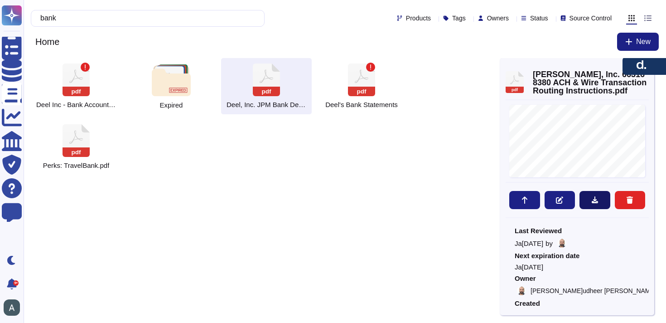
click at [596, 197] on icon at bounding box center [594, 199] width 7 height 7
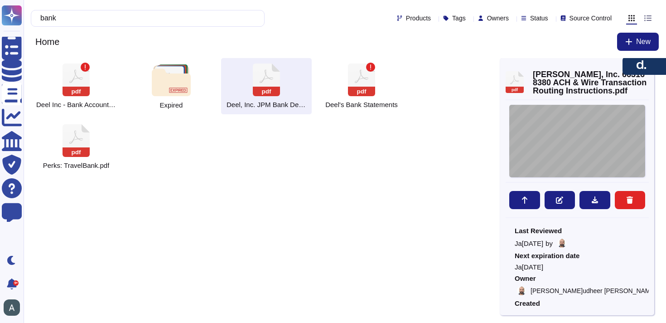
click at [545, 140] on div "De[DATE][PERSON_NAME]el, Inc. [STREET_ADDRESS] IMPORTANT | Standard Settlement …" at bounding box center [577, 141] width 136 height 73
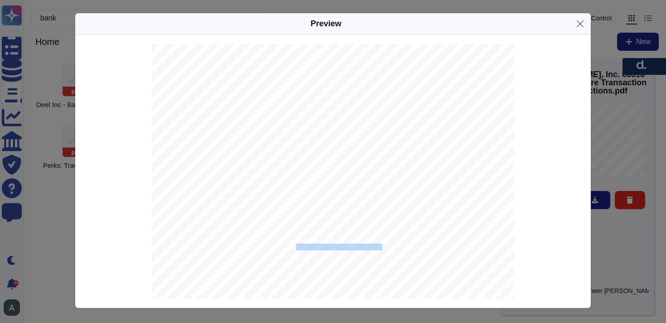
drag, startPoint x: 382, startPoint y: 248, endPoint x: 298, endPoint y: 246, distance: 83.9
click at [297, 246] on span "JPMORGAN CHASE BANK, N.A." at bounding box center [339, 247] width 86 height 6
copy span "JPMORGAN CHASE BANK, N.A."
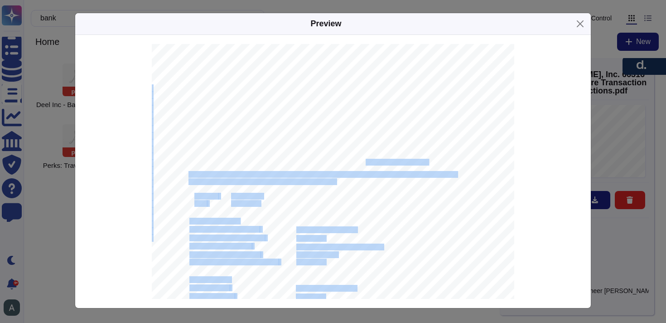
drag, startPoint x: 393, startPoint y: 162, endPoint x: 362, endPoint y: 160, distance: 31.3
click at [362, 160] on div "De[DATE][PERSON_NAME]el, Inc. [STREET_ADDRESS] IMPORTANT | Standard Settlement …" at bounding box center [333, 300] width 363 height 513
click at [362, 160] on span "with JPMORGAN CHASE BANK, N.A. JPMorganChase [US_STATE][GEOGRAPHIC_DATA]." at bounding box center [308, 163] width 239 height 6
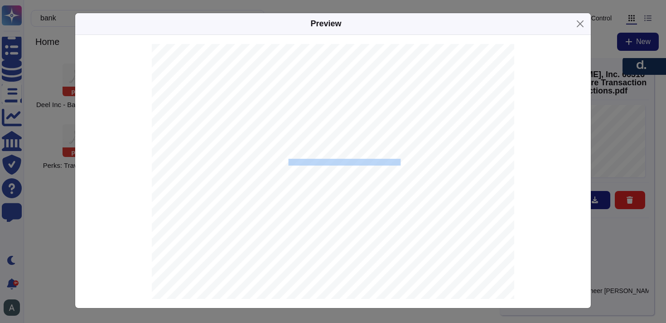
drag, startPoint x: 289, startPoint y: 162, endPoint x: 388, endPoint y: 161, distance: 98.8
click at [388, 161] on div "De[DATE][PERSON_NAME]el, Inc. [STREET_ADDRESS] IMPORTANT | Standard Settlement …" at bounding box center [333, 300] width 363 height 513
copy span "JPMorganChase [US_STATE][GEOGRAPHIC_DATA]."
click at [311, 260] on span "021000021" at bounding box center [310, 262] width 29 height 6
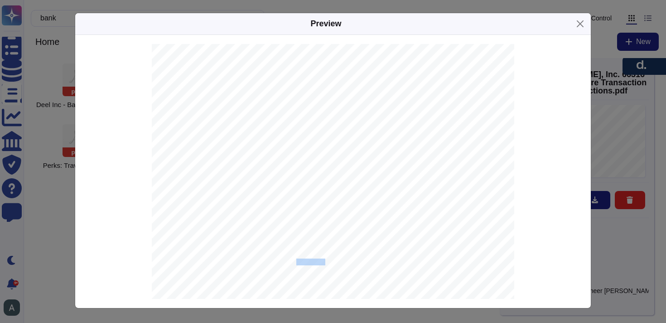
copy span "021000021"
click at [315, 245] on span "JPMORGAN CHASE BANK, N.A." at bounding box center [339, 247] width 86 height 6
click at [315, 256] on span "[SWIFT_CODE]" at bounding box center [316, 255] width 41 height 6
copy span "[SWIFT_CODE]"
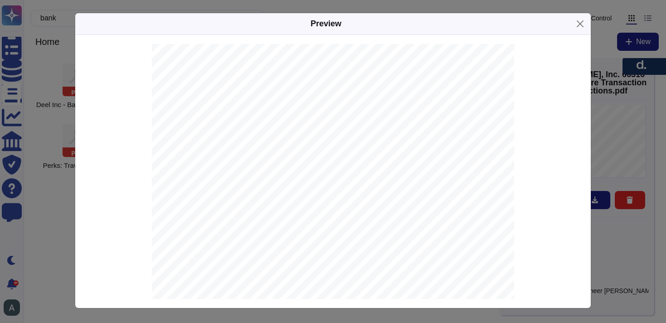
click at [301, 236] on span "663168380" at bounding box center [310, 239] width 29 height 6
copy span "663168380"
click at [576, 24] on button "Close" at bounding box center [580, 24] width 14 height 14
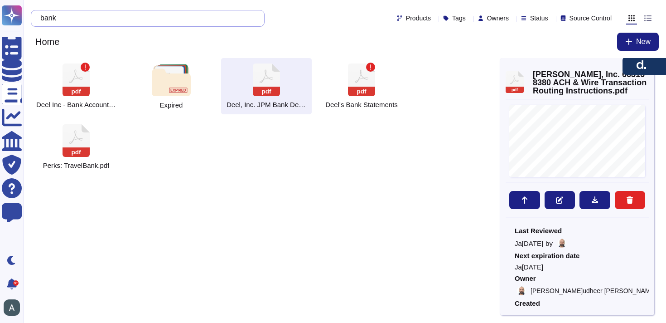
click at [188, 21] on input "bank" at bounding box center [145, 18] width 219 height 16
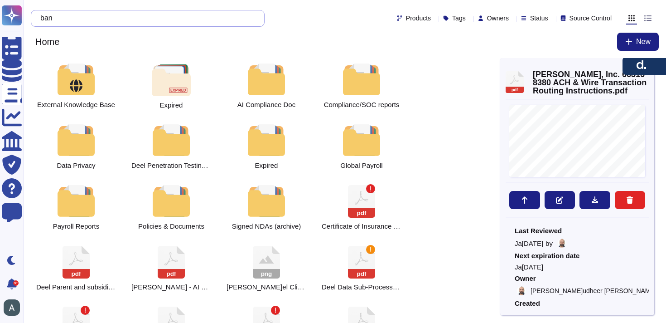
type input "b"
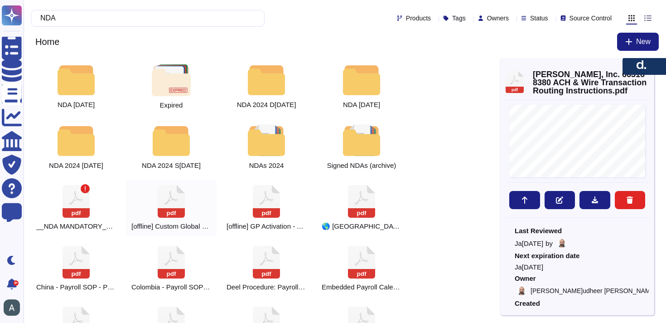
click at [175, 212] on rect at bounding box center [171, 213] width 27 height 10
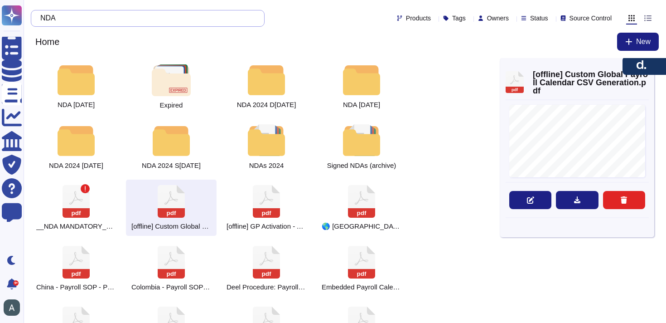
click at [106, 17] on input "NDA" at bounding box center [145, 18] width 219 height 16
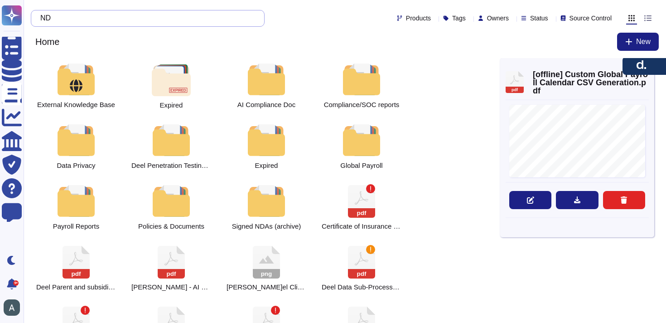
type input "N"
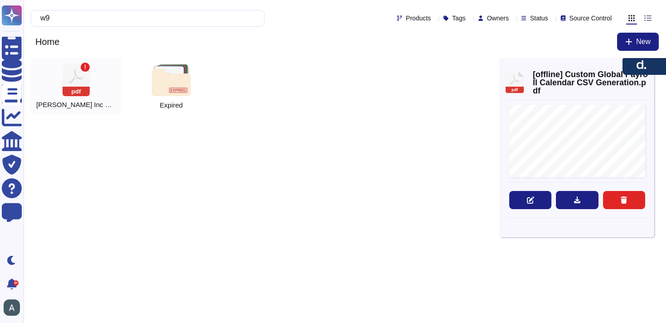
type input "w9"
click at [65, 90] on rect at bounding box center [76, 92] width 27 height 10
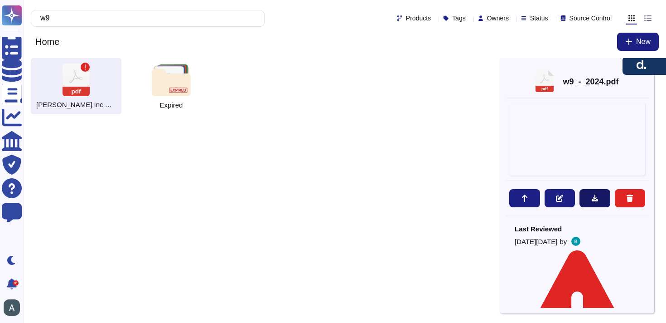
click at [600, 202] on button at bounding box center [595, 198] width 31 height 18
